Goal: Communication & Community: Share content

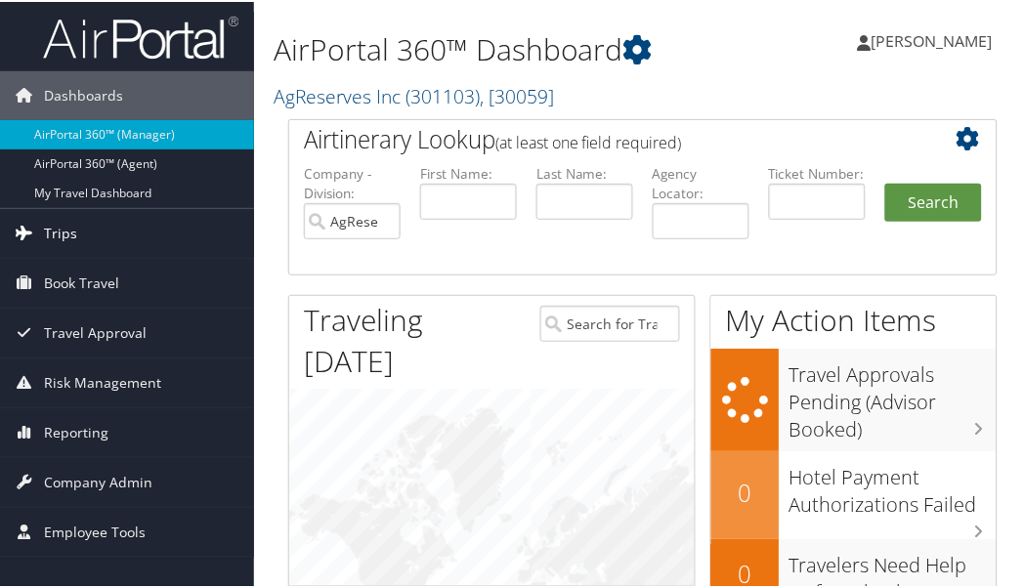
click at [65, 228] on span "Trips" at bounding box center [60, 231] width 33 height 49
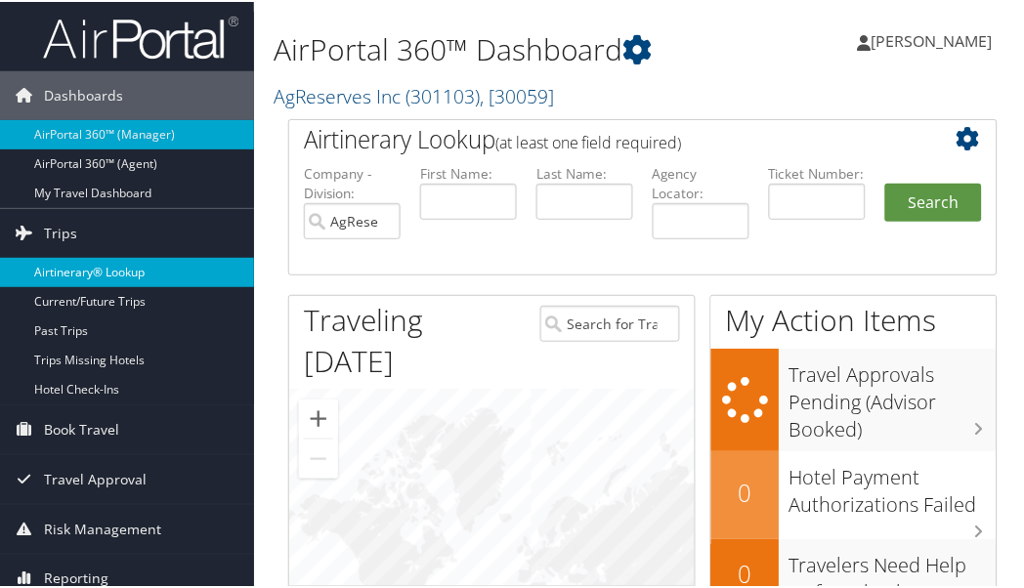
click at [74, 270] on link "Airtinerary® Lookup" at bounding box center [127, 270] width 254 height 29
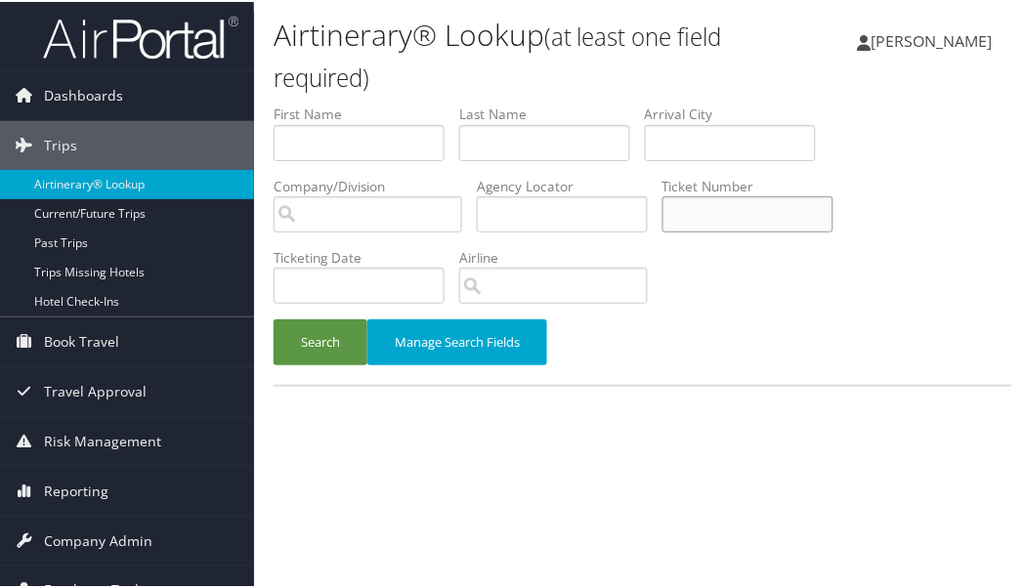
click at [764, 218] on input "text" at bounding box center [748, 213] width 171 height 36
type input "8900897056407"
click at [324, 339] on button "Search" at bounding box center [321, 341] width 94 height 46
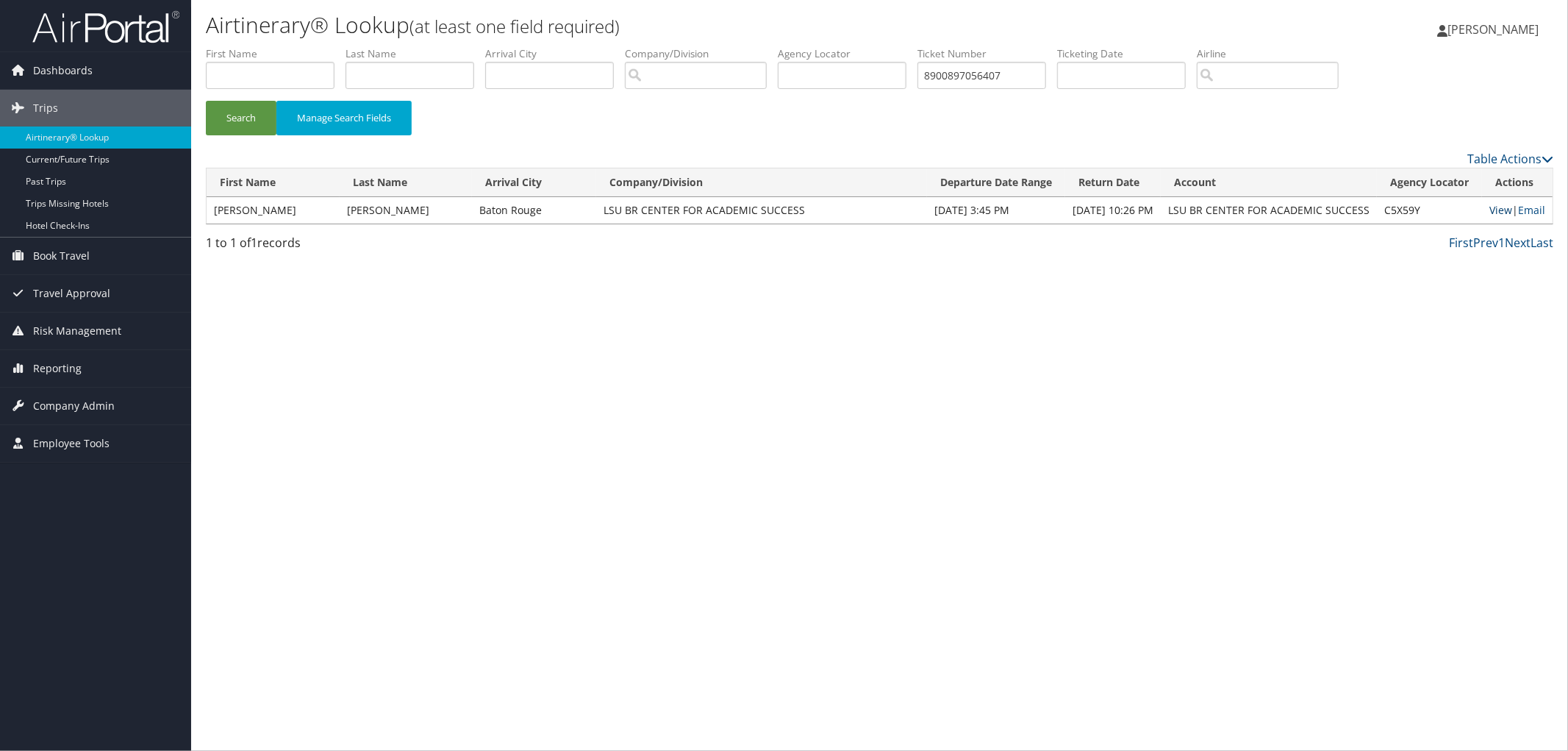
click at [775, 208] on link "View" at bounding box center [1500, 210] width 23 height 14
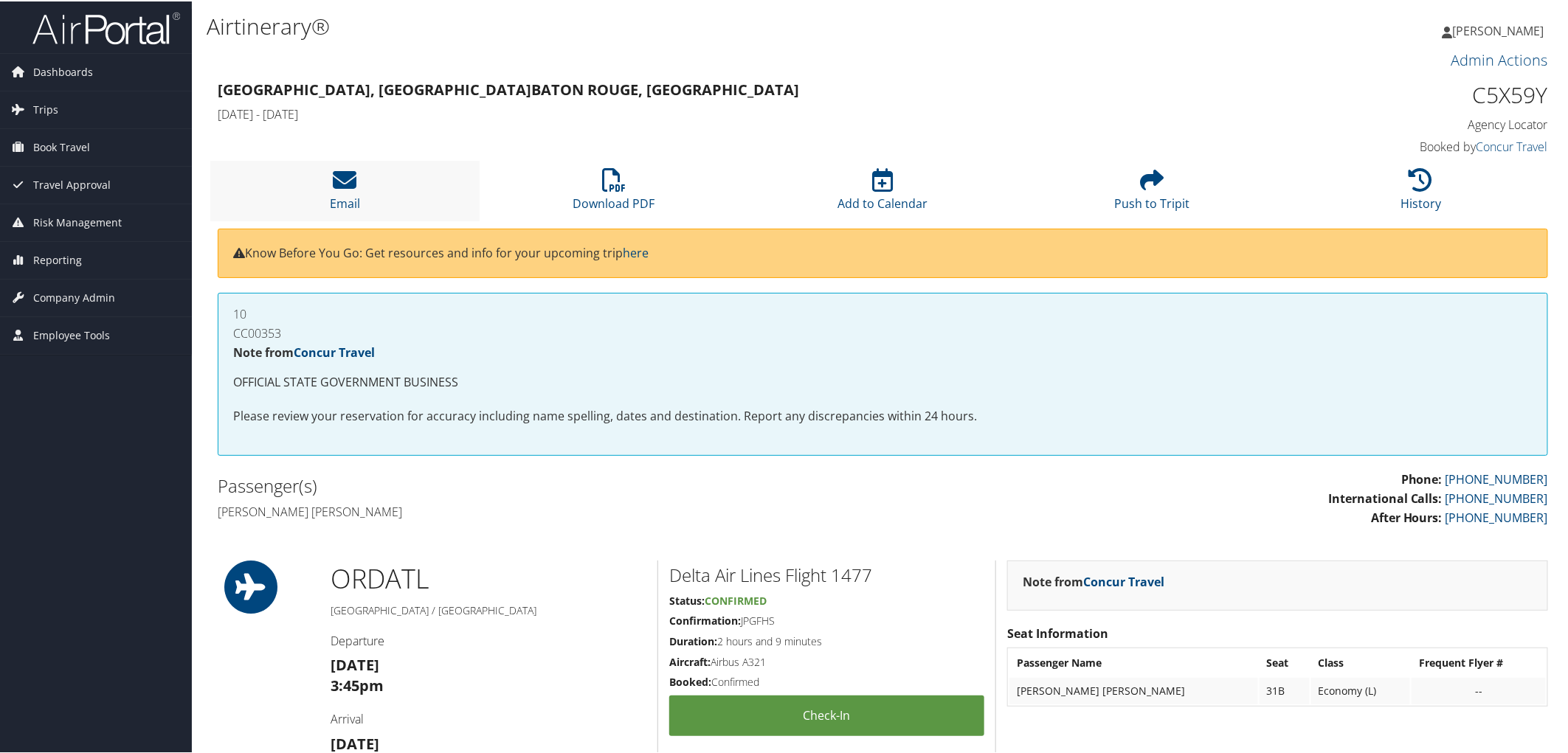
click at [319, 185] on li "Email" at bounding box center [345, 189] width 270 height 60
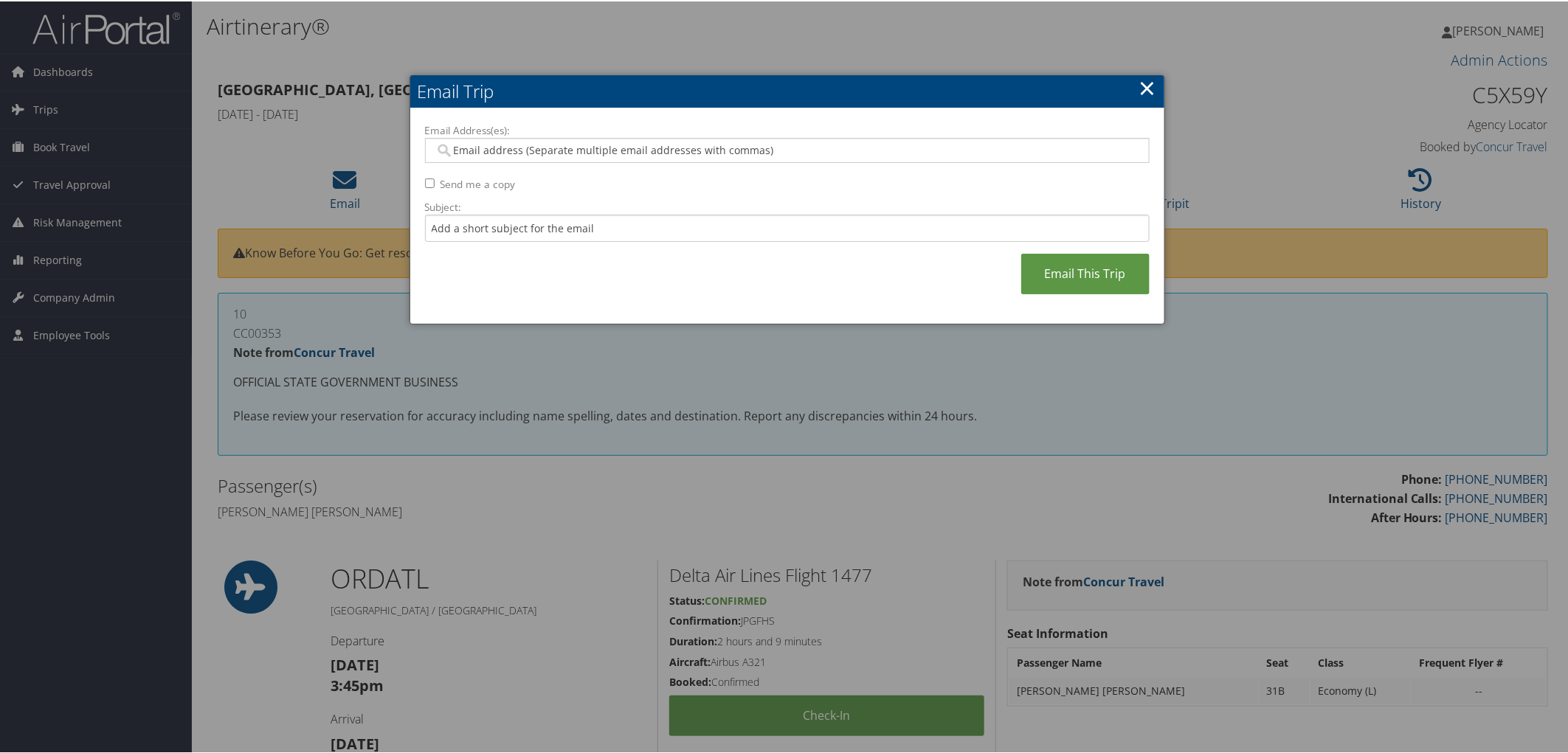
click at [502, 143] on input "Email Address(es):" at bounding box center [787, 149] width 704 height 15
type input "meridiasanders@lsu.edu"
click at [1074, 274] on link "Email This Trip" at bounding box center [1086, 272] width 128 height 41
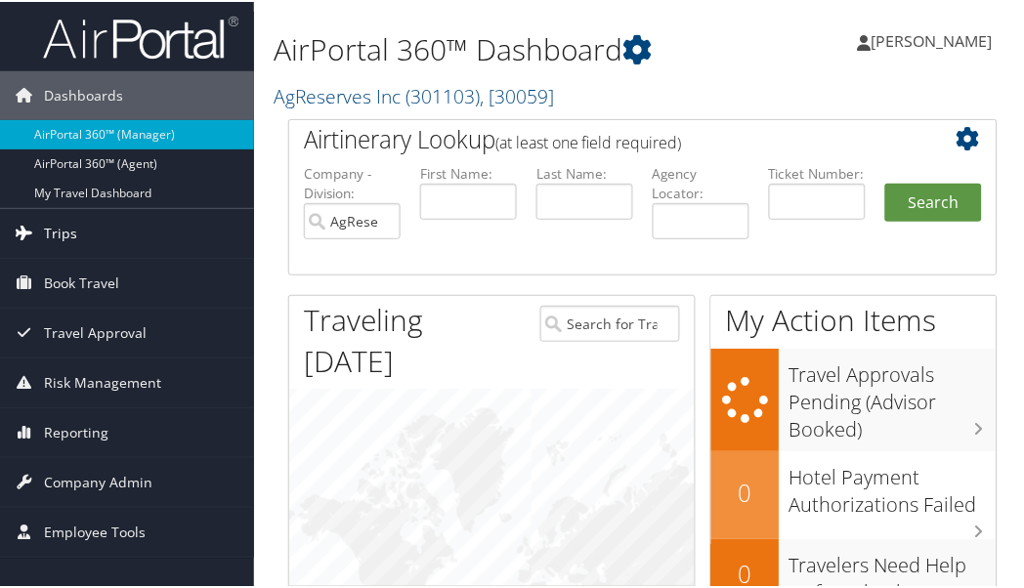
click at [78, 225] on link "Trips" at bounding box center [127, 231] width 254 height 49
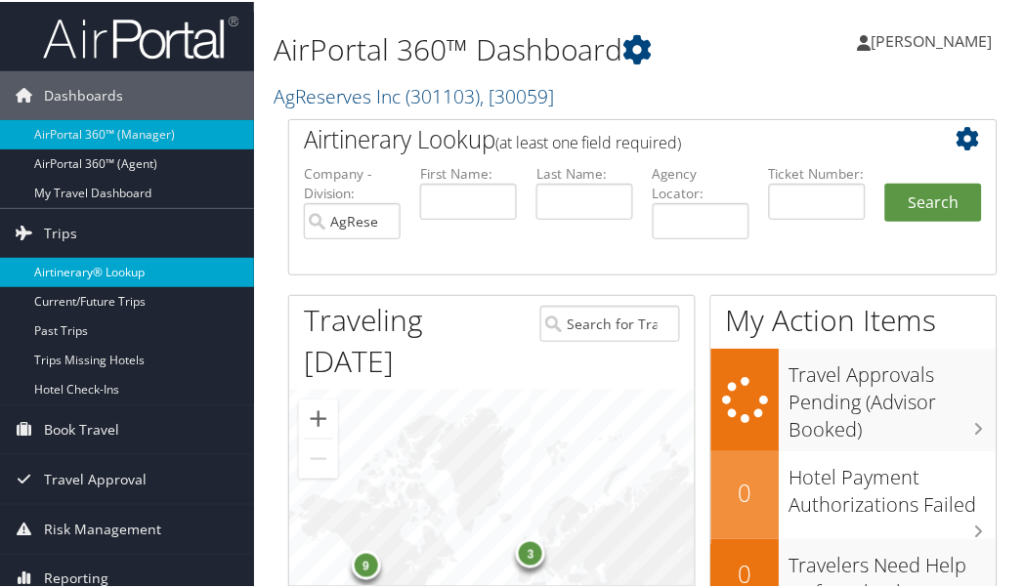
click at [85, 269] on link "Airtinerary® Lookup" at bounding box center [127, 270] width 254 height 29
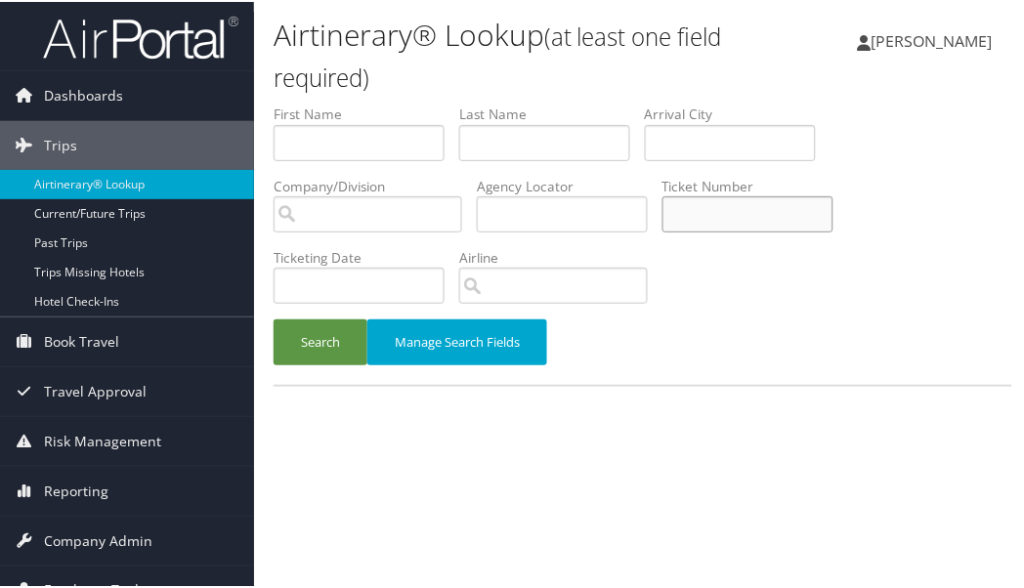
click at [716, 218] on input "text" at bounding box center [748, 213] width 171 height 36
type input "8900897056407"
drag, startPoint x: 304, startPoint y: 346, endPoint x: 506, endPoint y: 138, distance: 290.3
click at [304, 345] on button "Search" at bounding box center [321, 341] width 94 height 46
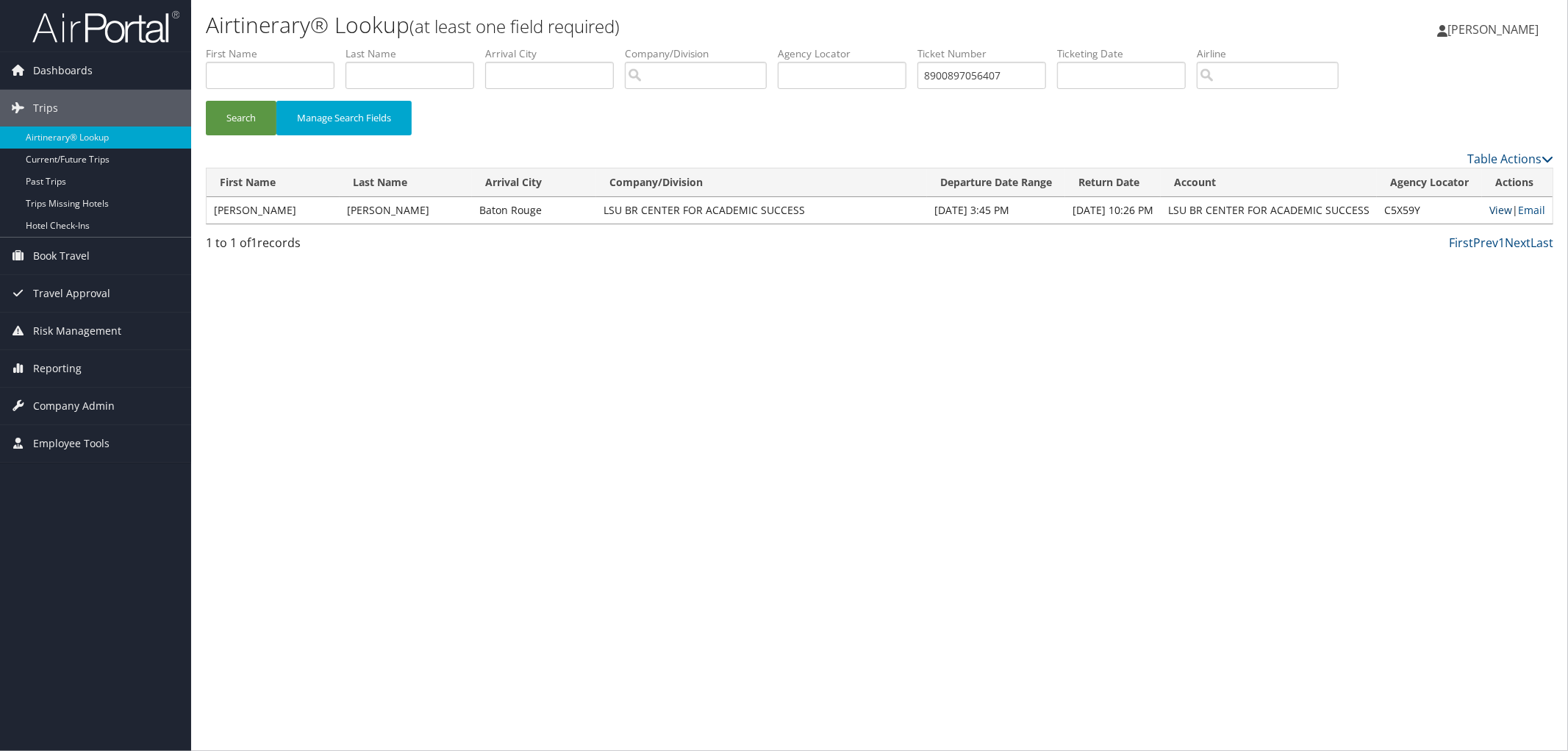
click at [775, 211] on link "View" at bounding box center [1500, 210] width 23 height 14
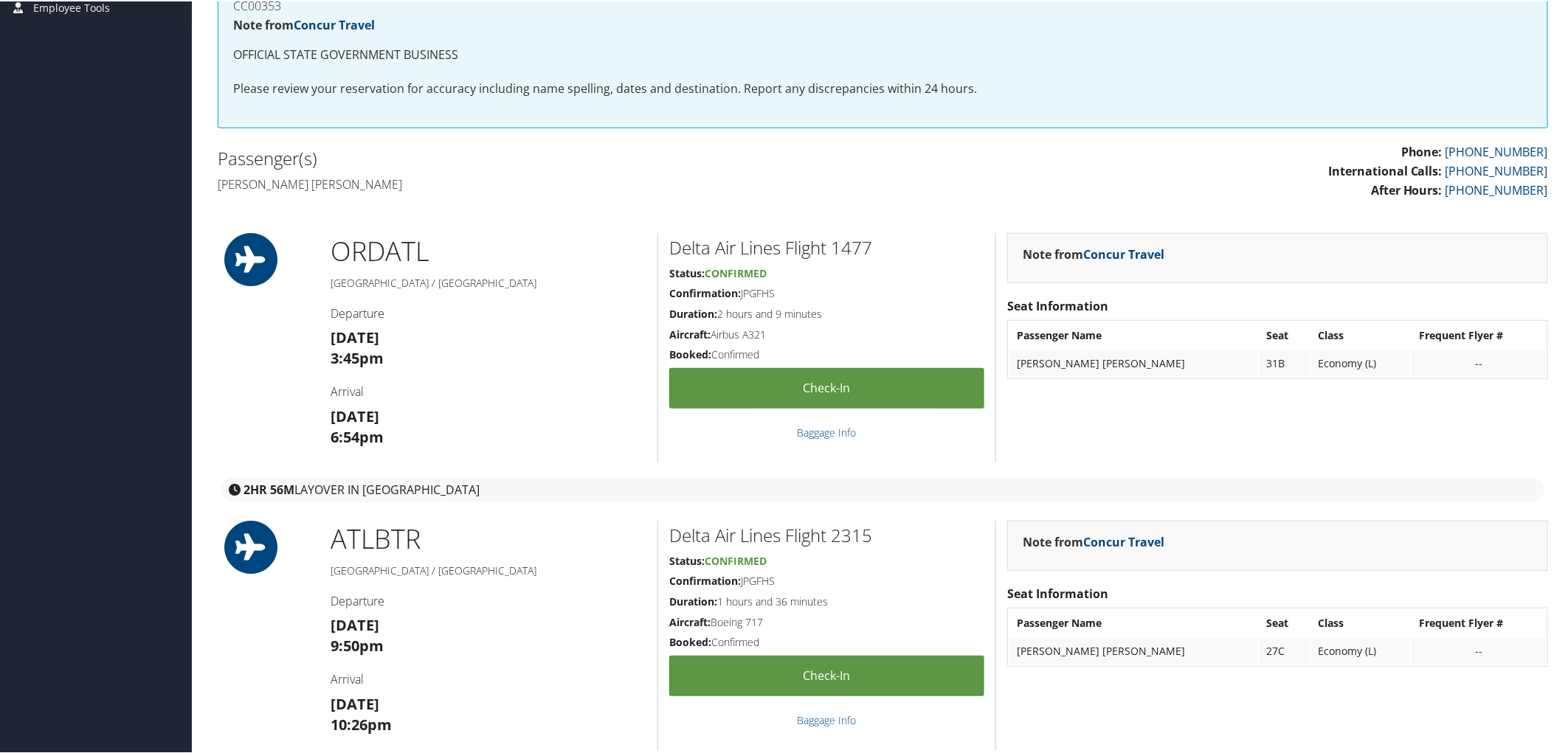
scroll to position [491, 0]
